Goal: Information Seeking & Learning: Find specific page/section

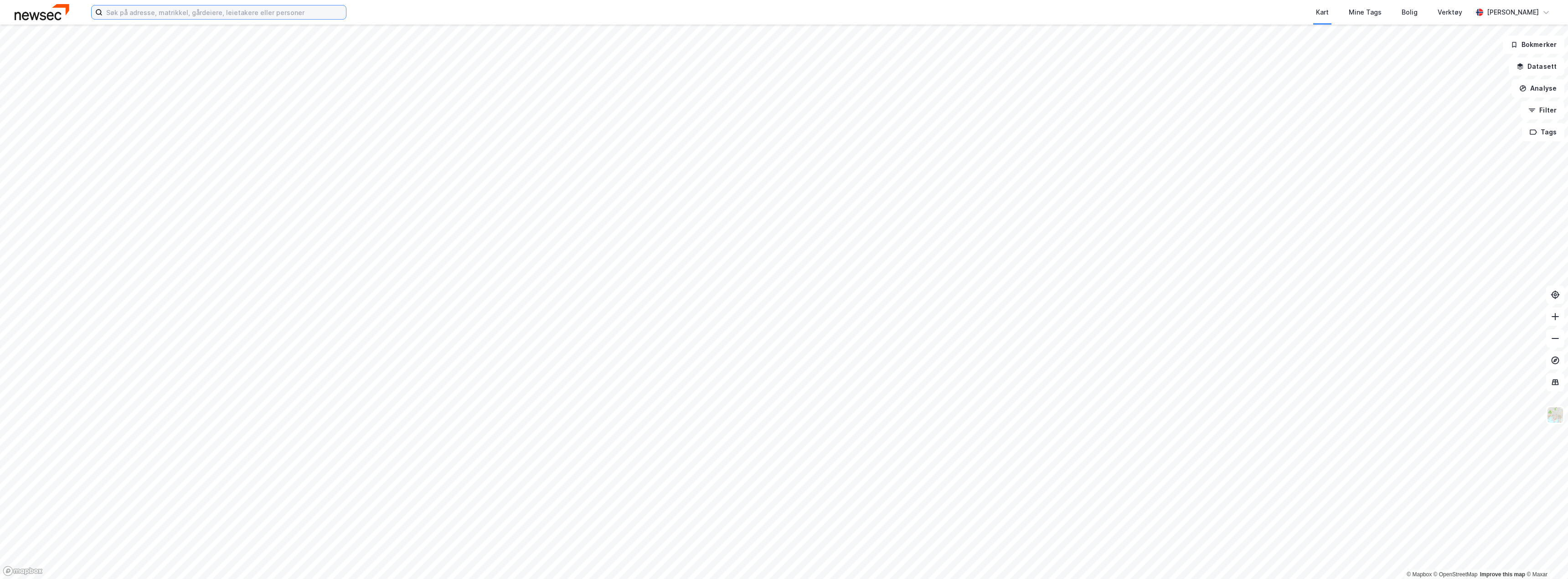
click at [163, 16] on input at bounding box center [224, 12] width 243 height 14
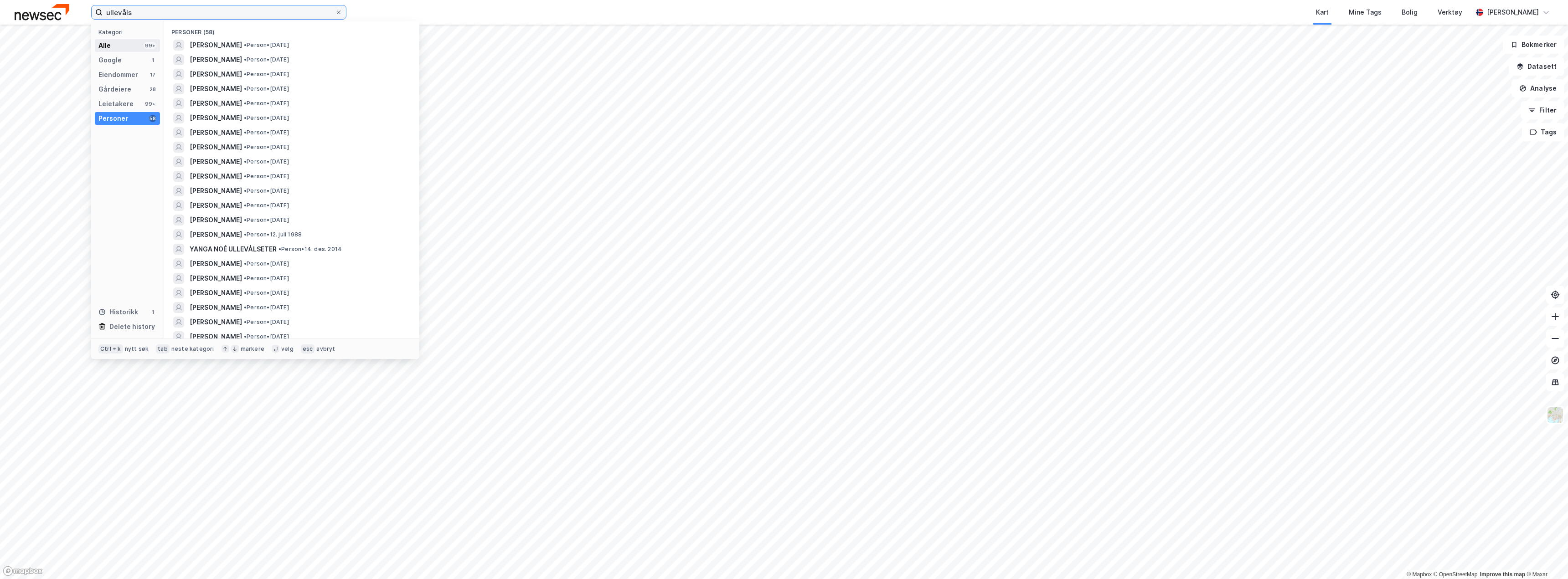
type input "ullevåls"
click at [131, 45] on div "Alle 99+" at bounding box center [127, 46] width 65 height 12
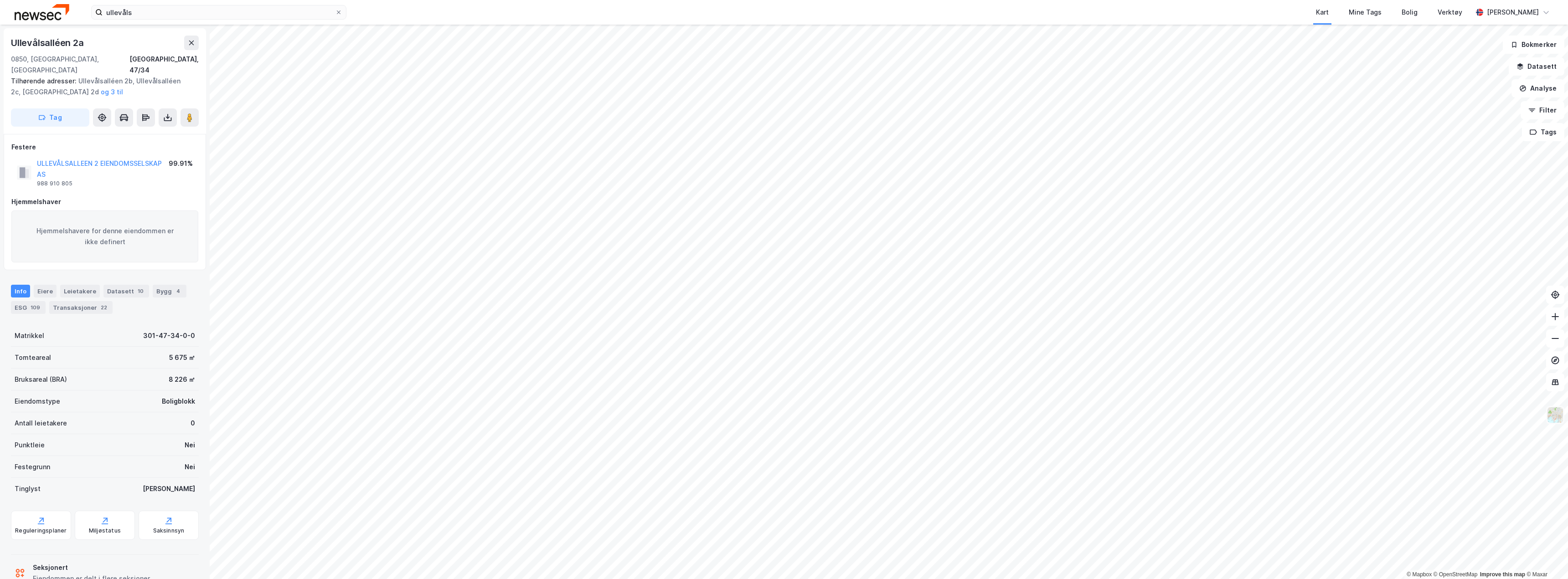
click at [1559, 420] on img at bounding box center [1555, 415] width 17 height 17
click at [1558, 421] on img at bounding box center [1555, 415] width 17 height 17
click at [107, 110] on button at bounding box center [102, 118] width 19 height 19
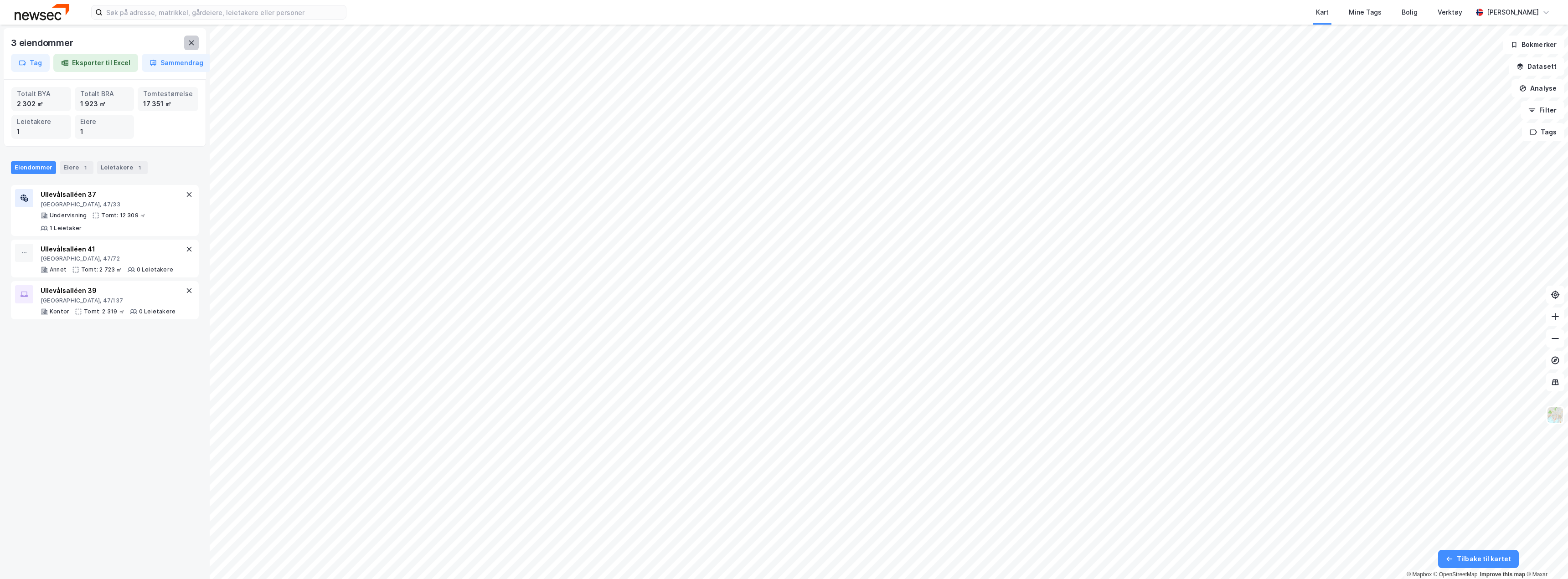
click at [194, 43] on icon at bounding box center [191, 43] width 7 height 7
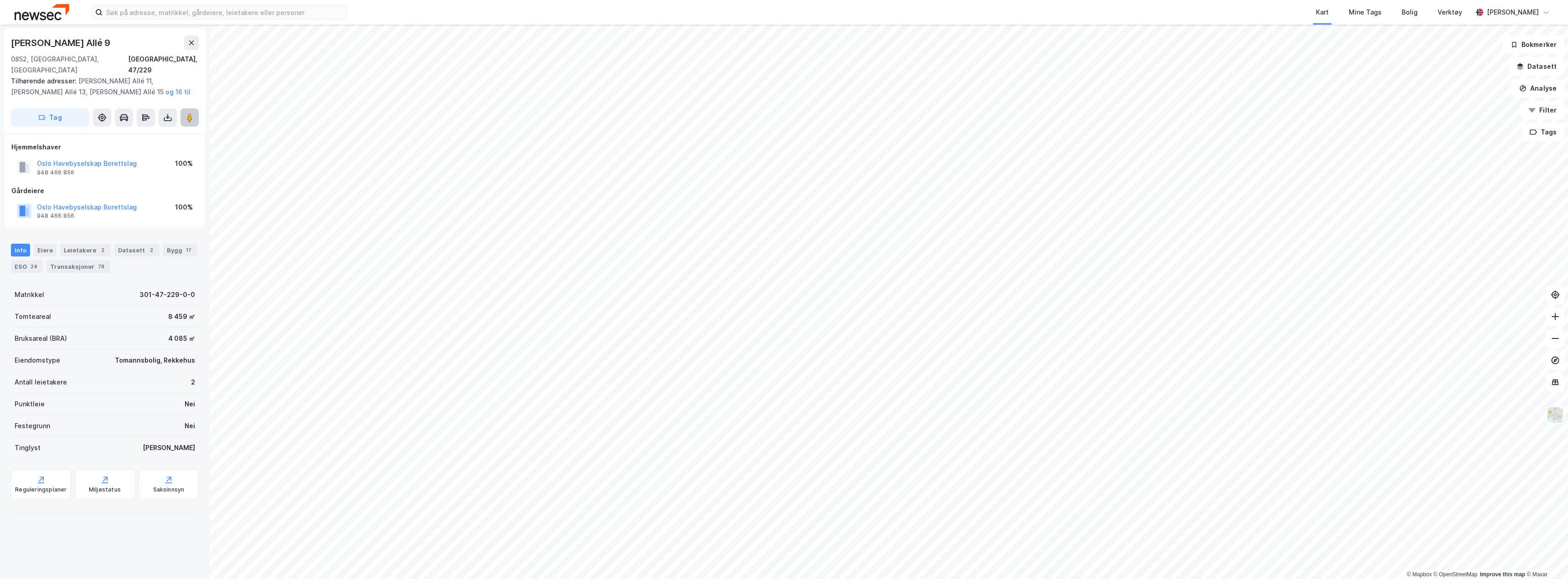
click at [189, 113] on image at bounding box center [189, 118] width 5 height 9
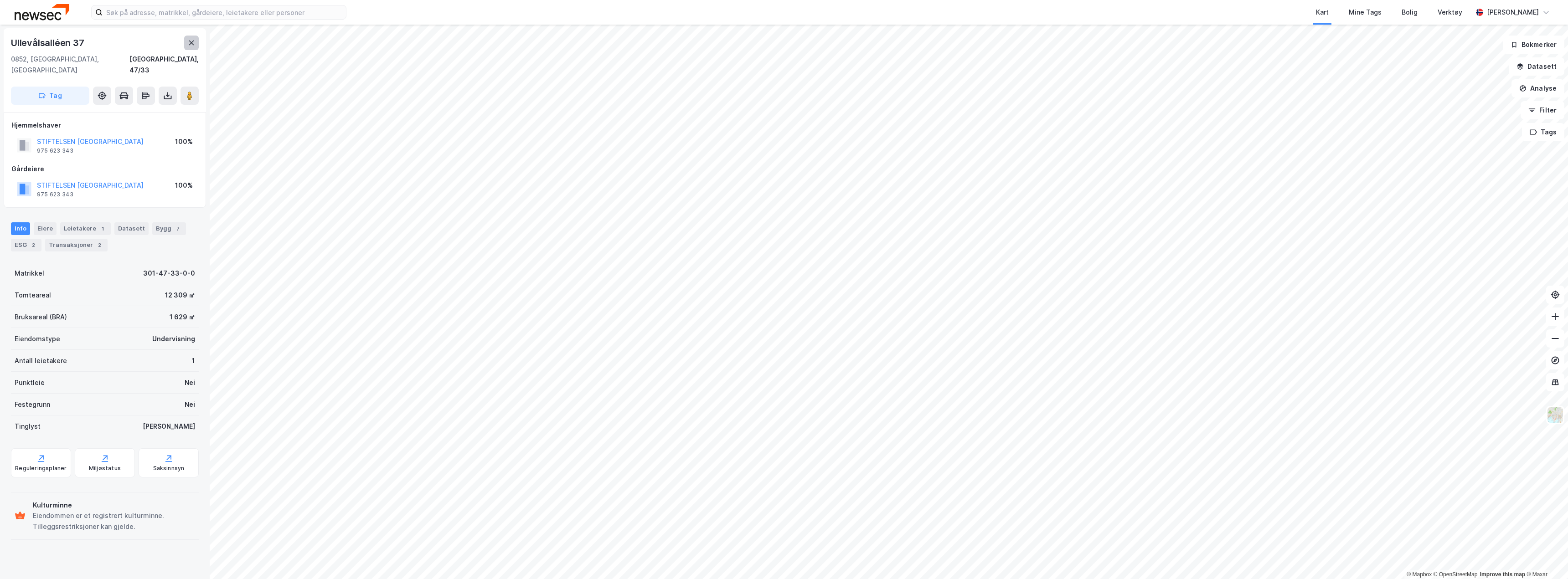
click at [191, 44] on icon at bounding box center [191, 43] width 7 height 7
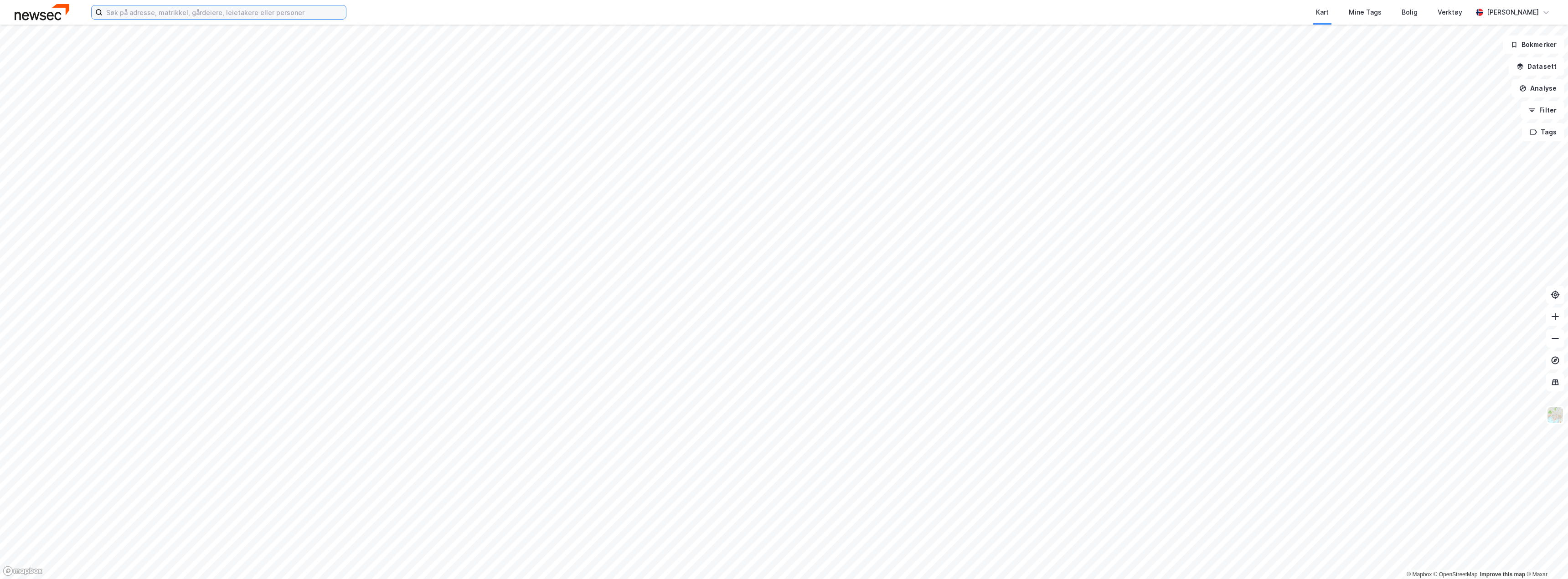
click at [139, 18] on input at bounding box center [224, 12] width 243 height 14
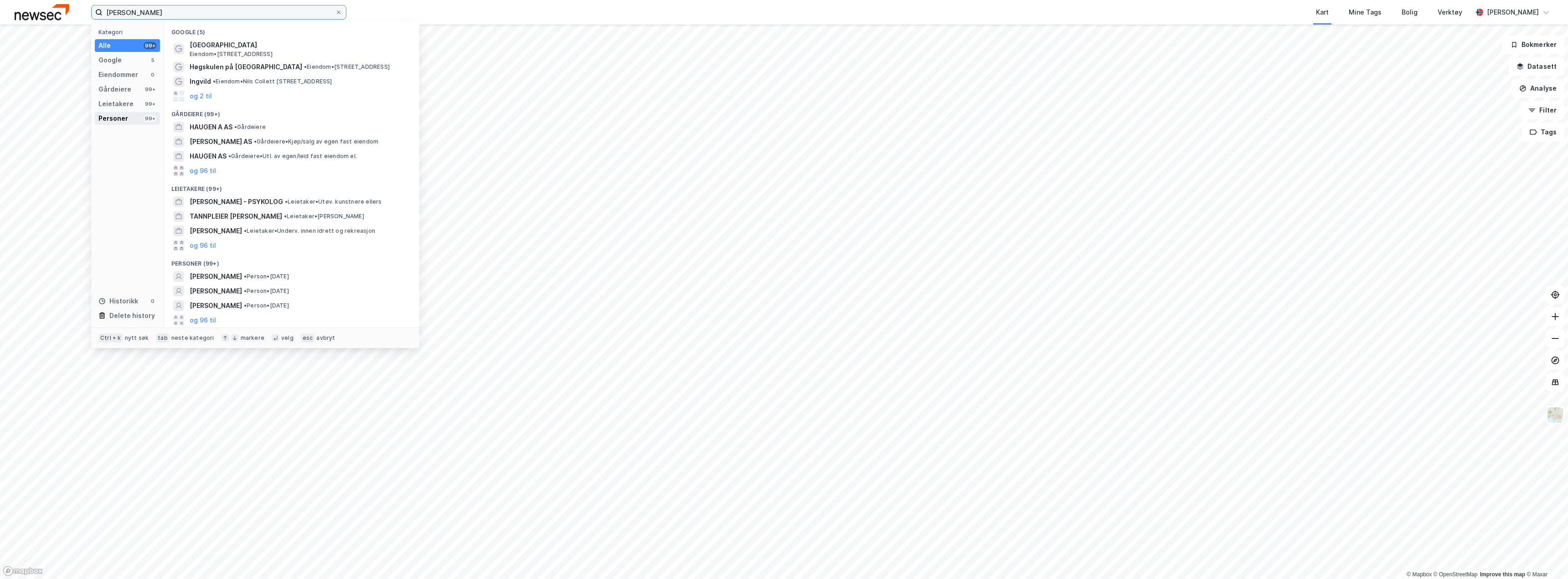
type input "ingvild haugen"
click at [125, 117] on div "Personer" at bounding box center [113, 118] width 29 height 11
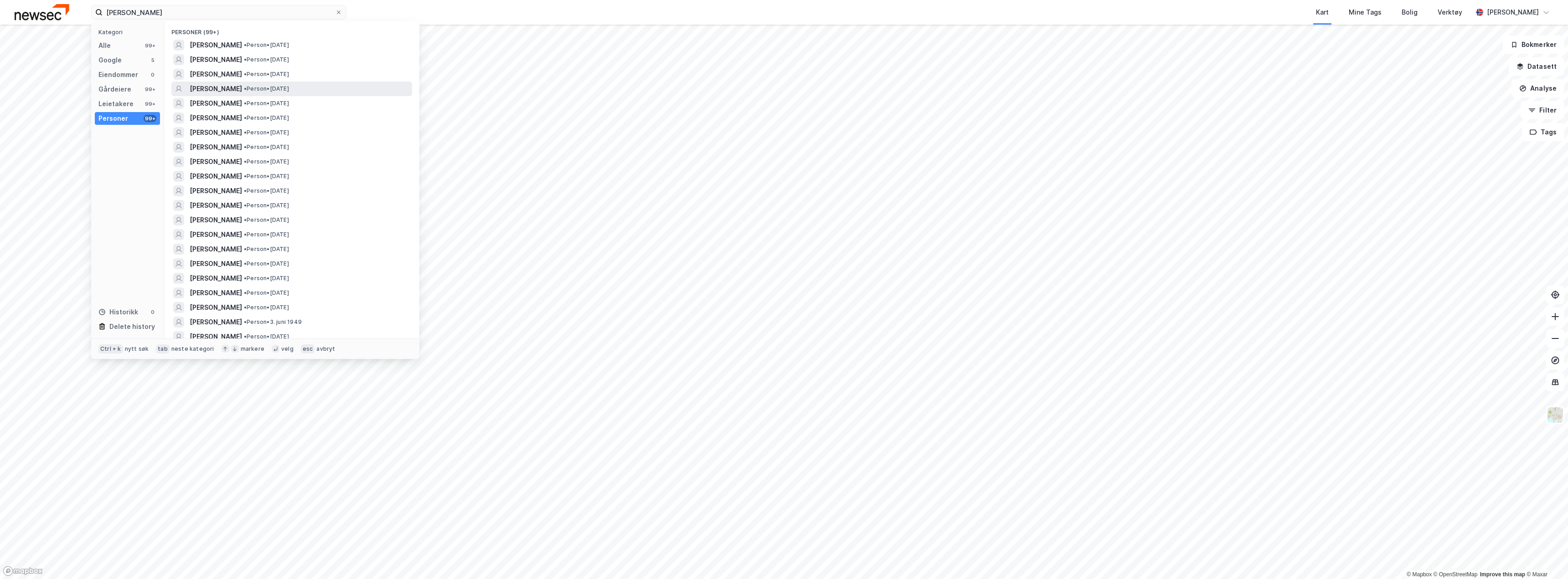
click at [270, 87] on span "• Person • 11. sep. 1995" at bounding box center [266, 88] width 45 height 7
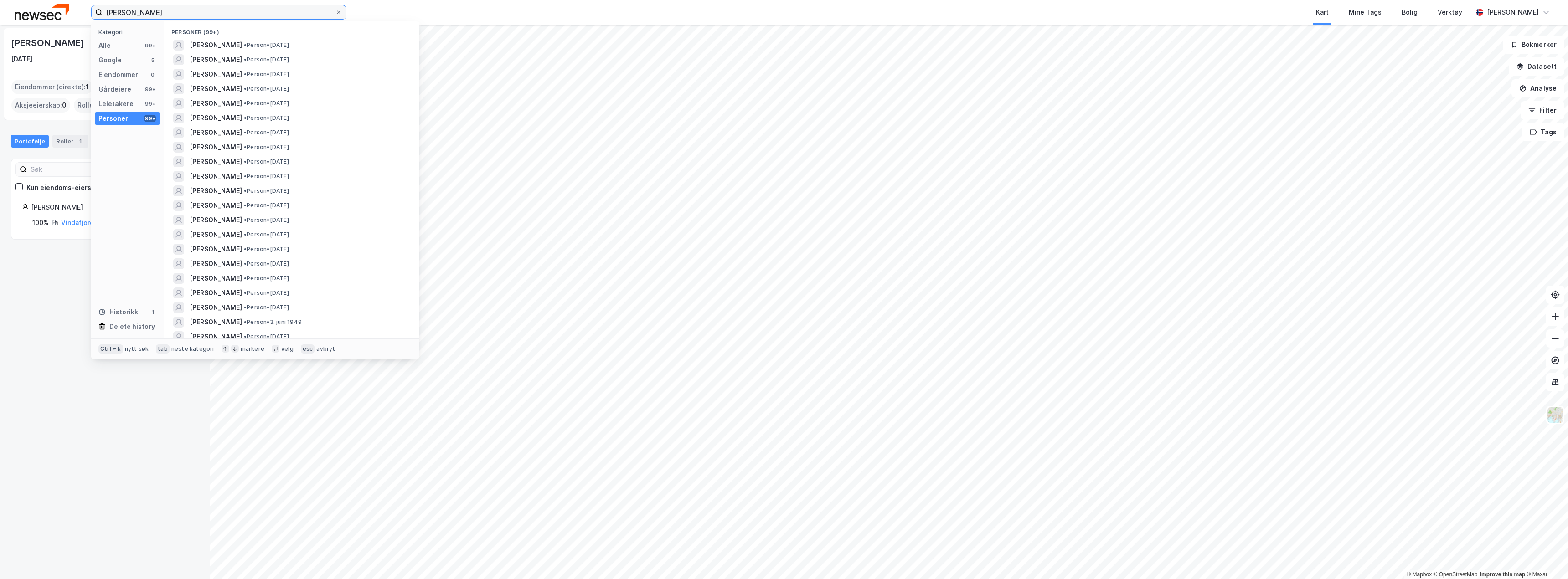
click at [154, 11] on input "ingvild haugen" at bounding box center [218, 12] width 232 height 14
click at [257, 115] on span "• Person • 28. sep. 1999" at bounding box center [266, 118] width 45 height 7
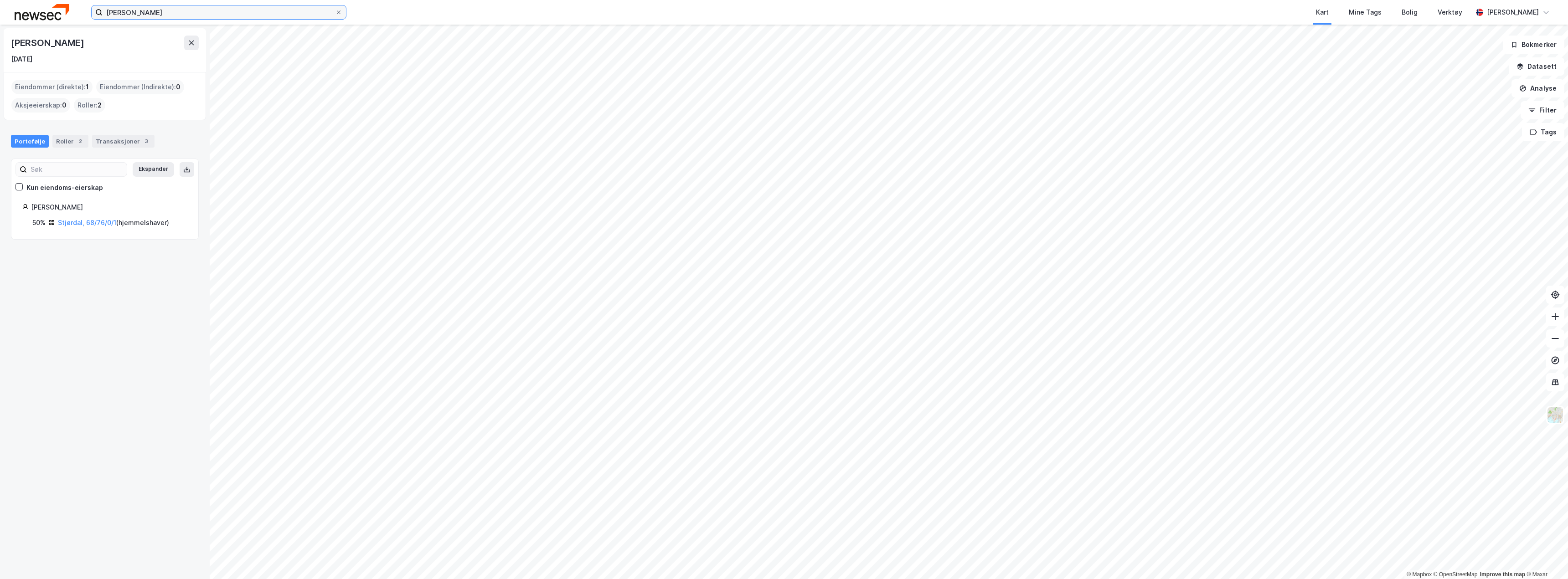
click at [189, 11] on input "ingvild haugen" at bounding box center [218, 12] width 232 height 14
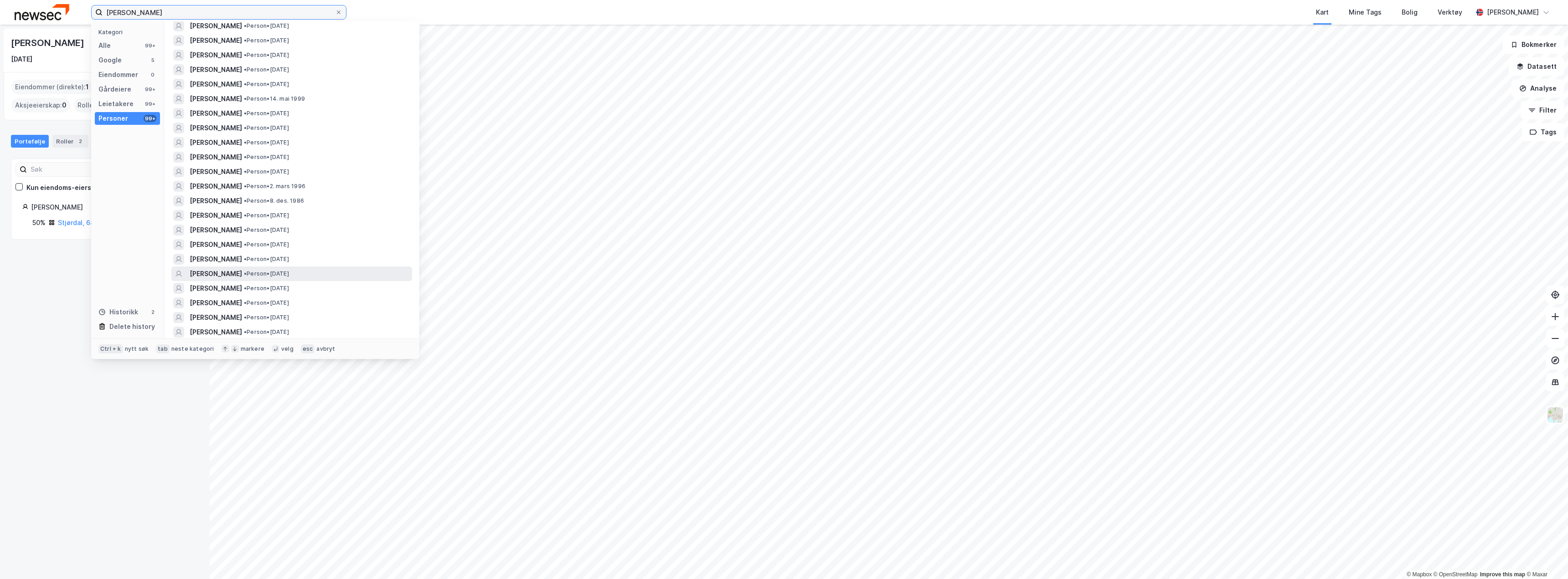
scroll to position [502, 0]
click at [246, 286] on span "•" at bounding box center [245, 287] width 3 height 7
click at [168, 13] on input "ingvild haugen" at bounding box center [218, 12] width 232 height 14
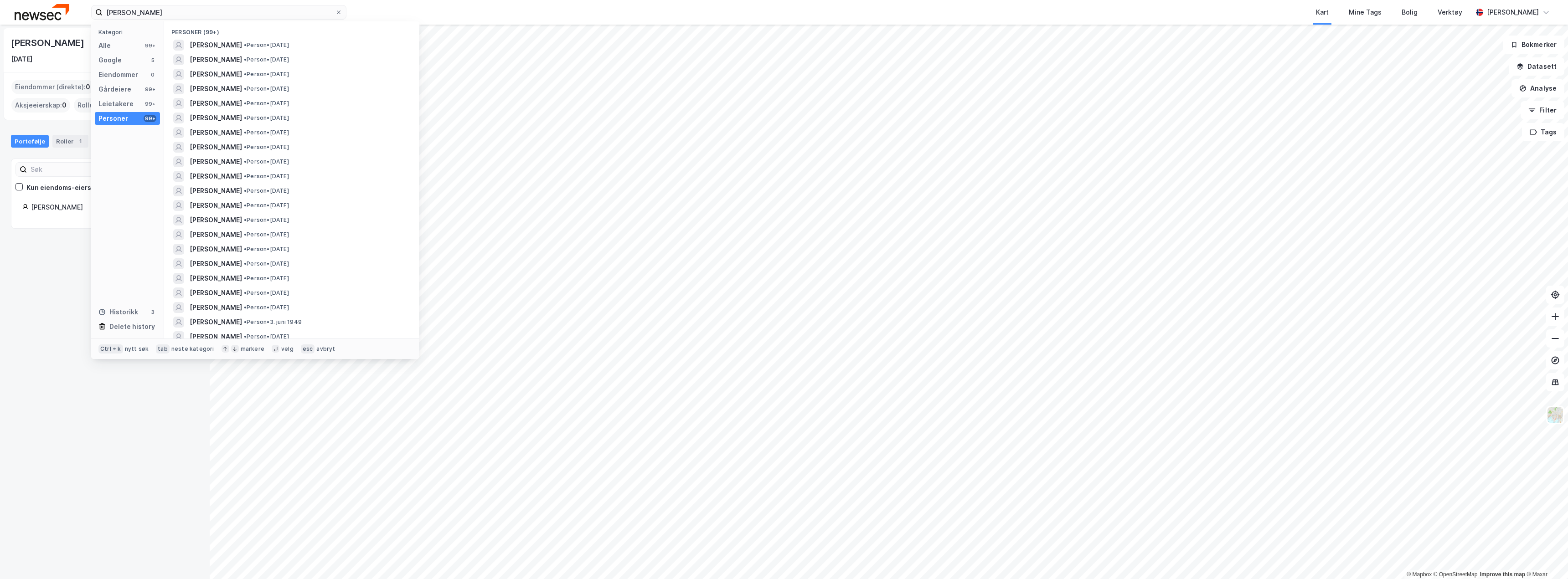
click at [60, 9] on img at bounding box center [42, 12] width 55 height 16
